Goal: Information Seeking & Learning: Check status

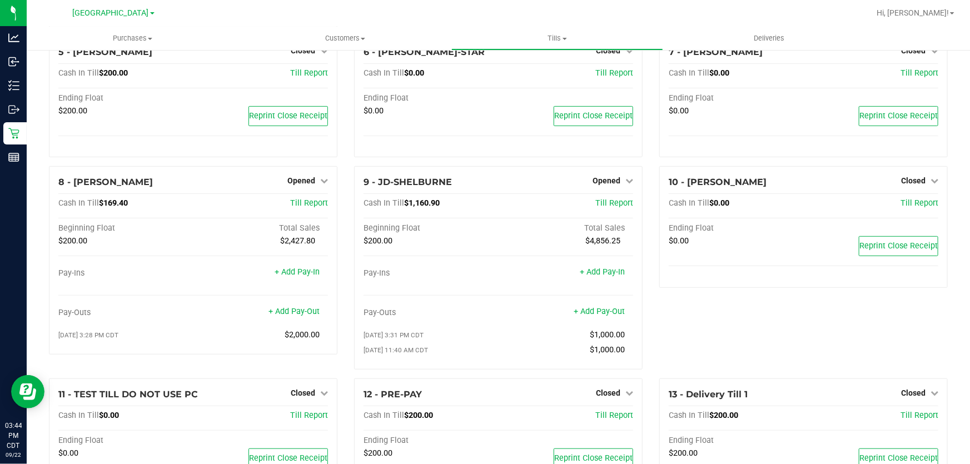
scroll to position [252, 0]
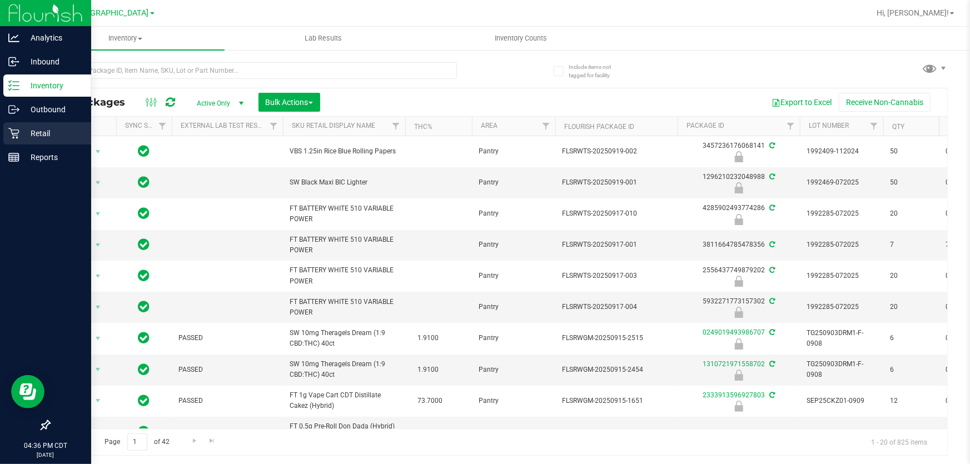
click at [23, 138] on p "Retail" at bounding box center [52, 133] width 67 height 13
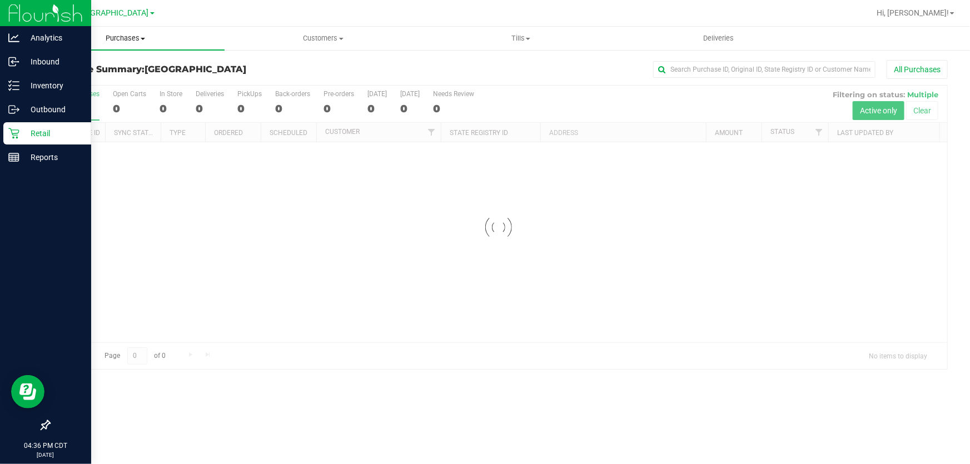
click at [134, 38] on span "Purchases" at bounding box center [126, 38] width 198 height 10
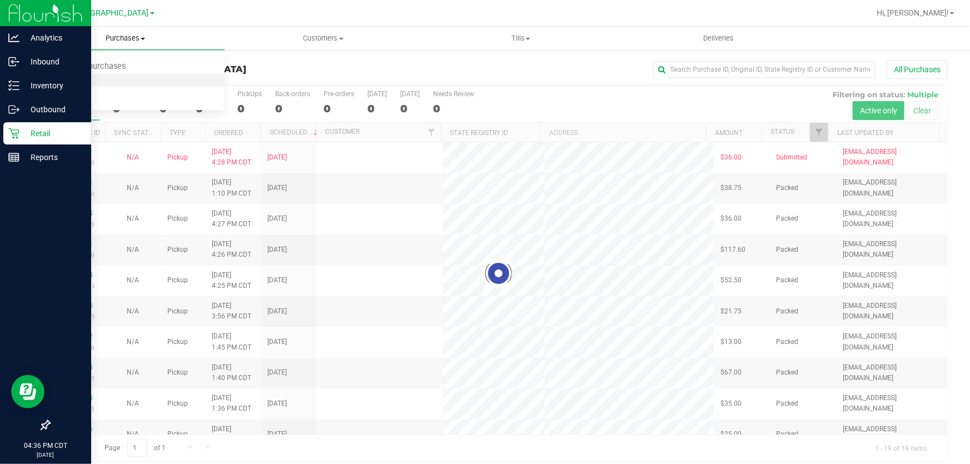
click at [87, 81] on span "Fulfillment" at bounding box center [61, 80] width 69 height 9
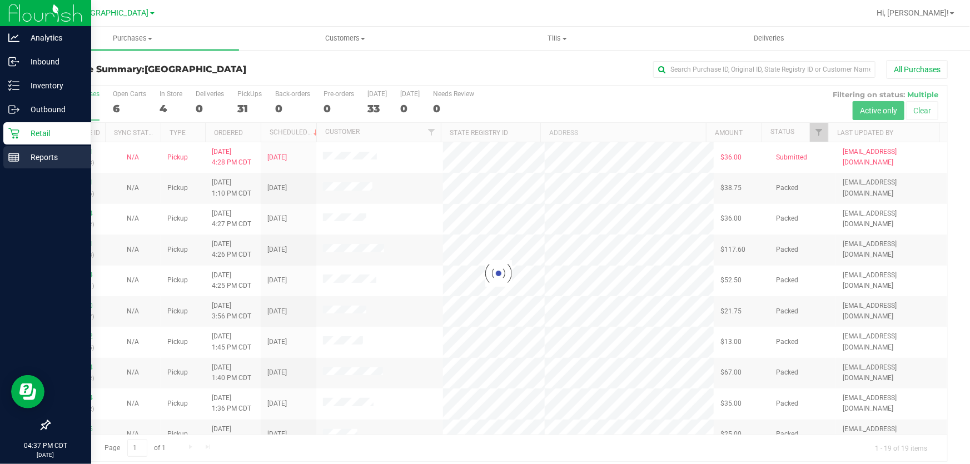
click at [42, 155] on p "Reports" at bounding box center [52, 157] width 67 height 13
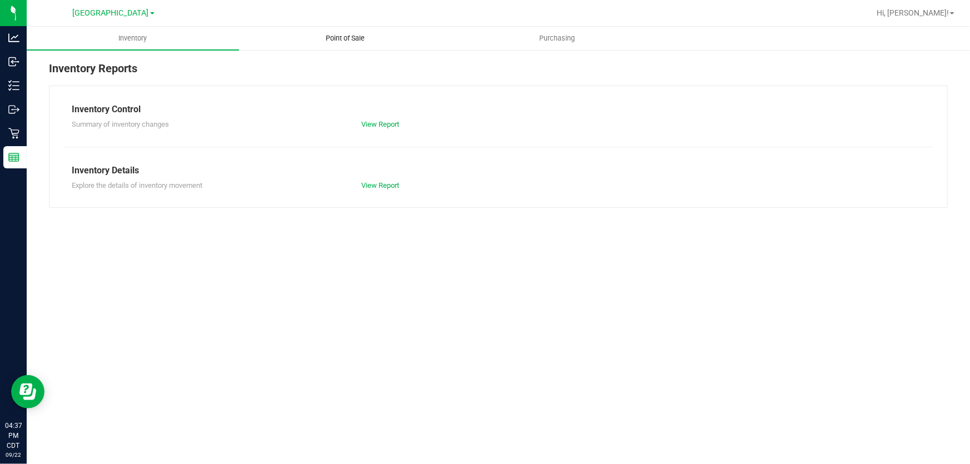
click at [352, 39] on span "Point of Sale" at bounding box center [345, 38] width 69 height 10
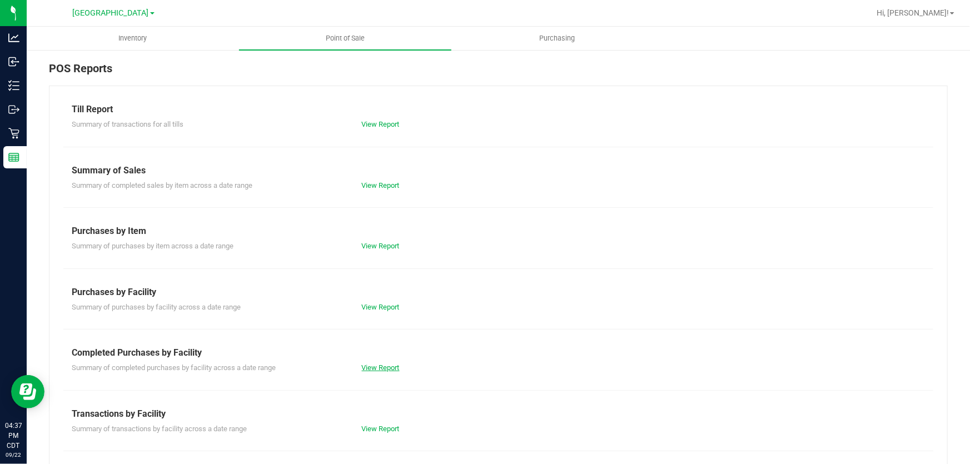
click at [365, 367] on link "View Report" at bounding box center [381, 367] width 38 height 8
click at [385, 310] on link "View Report" at bounding box center [381, 307] width 38 height 8
